Goal: Check status: Check status

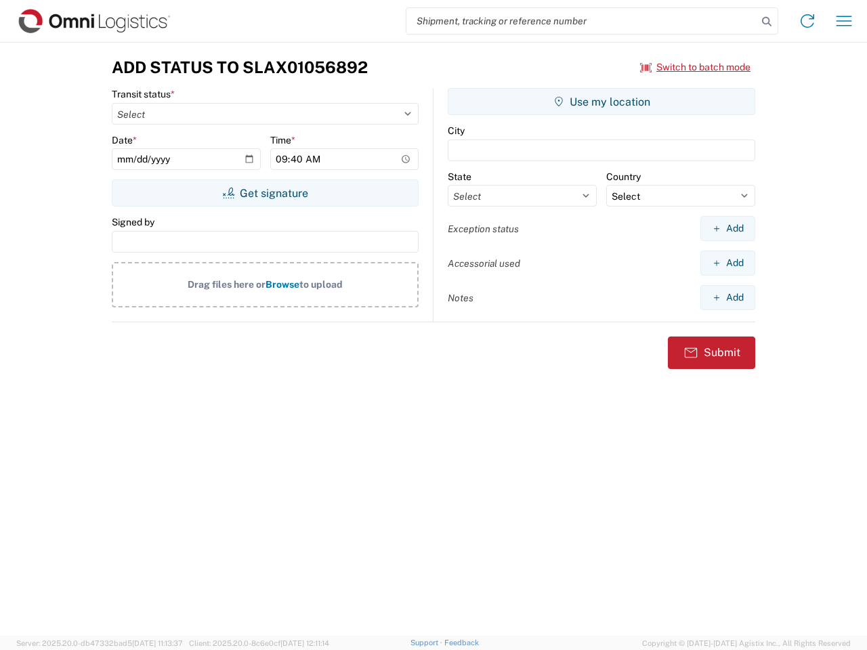
click at [582, 21] on input "search" at bounding box center [581, 21] width 351 height 26
click at [766, 22] on icon at bounding box center [766, 21] width 19 height 19
click at [807, 21] on icon at bounding box center [807, 21] width 22 height 22
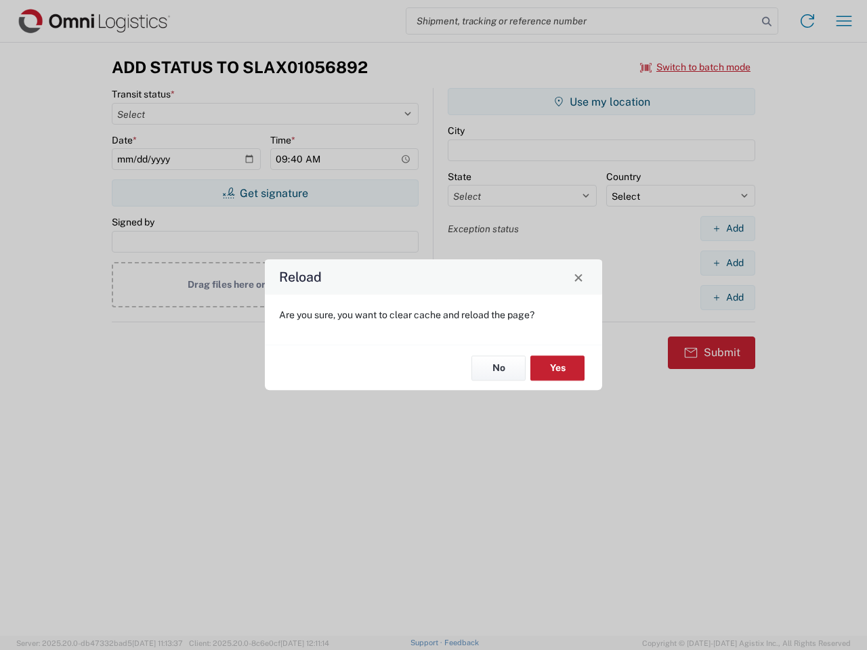
click at [844, 21] on div "Reload Are you sure, you want to clear cache and reload the page? No Yes" at bounding box center [433, 325] width 867 height 650
click at [695, 67] on div "Reload Are you sure, you want to clear cache and reload the page? No Yes" at bounding box center [433, 325] width 867 height 650
click at [265, 193] on div "Reload Are you sure, you want to clear cache and reload the page? No Yes" at bounding box center [433, 325] width 867 height 650
click at [601, 102] on div "Reload Are you sure, you want to clear cache and reload the page? No Yes" at bounding box center [433, 325] width 867 height 650
click at [727, 228] on div "Reload Are you sure, you want to clear cache and reload the page? No Yes" at bounding box center [433, 325] width 867 height 650
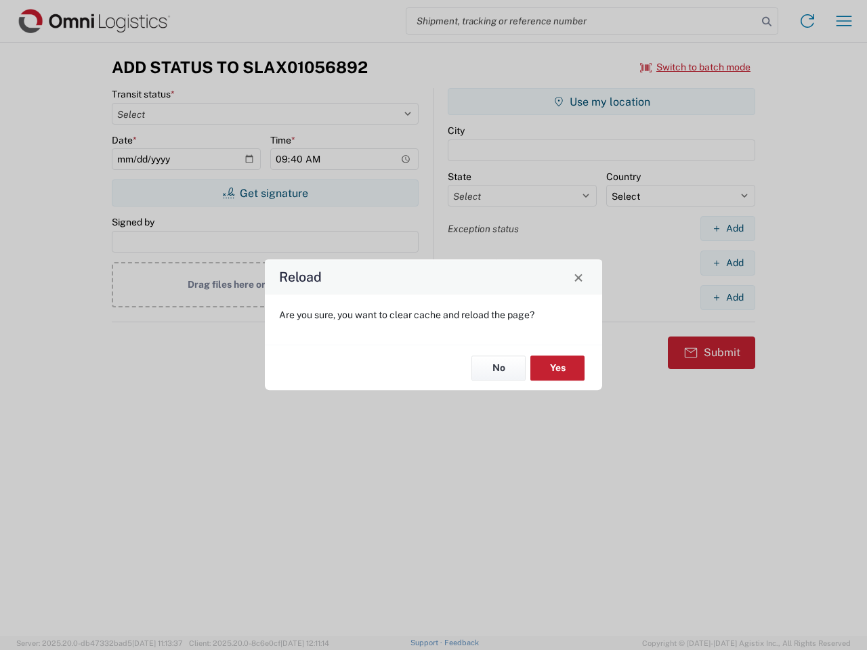
click at [727, 263] on div "Reload Are you sure, you want to clear cache and reload the page? No Yes" at bounding box center [433, 325] width 867 height 650
click at [727, 297] on div "Reload Are you sure, you want to clear cache and reload the page? No Yes" at bounding box center [433, 325] width 867 height 650
